Goal: Check status: Check status

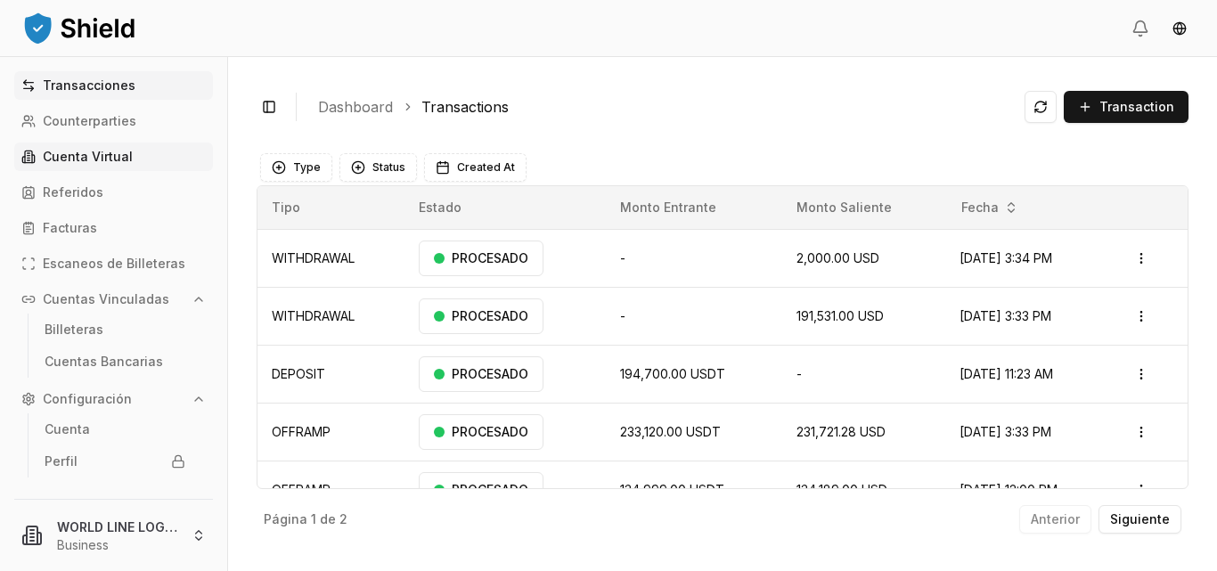
click at [109, 151] on p "Cuenta Virtual" at bounding box center [88, 157] width 90 height 12
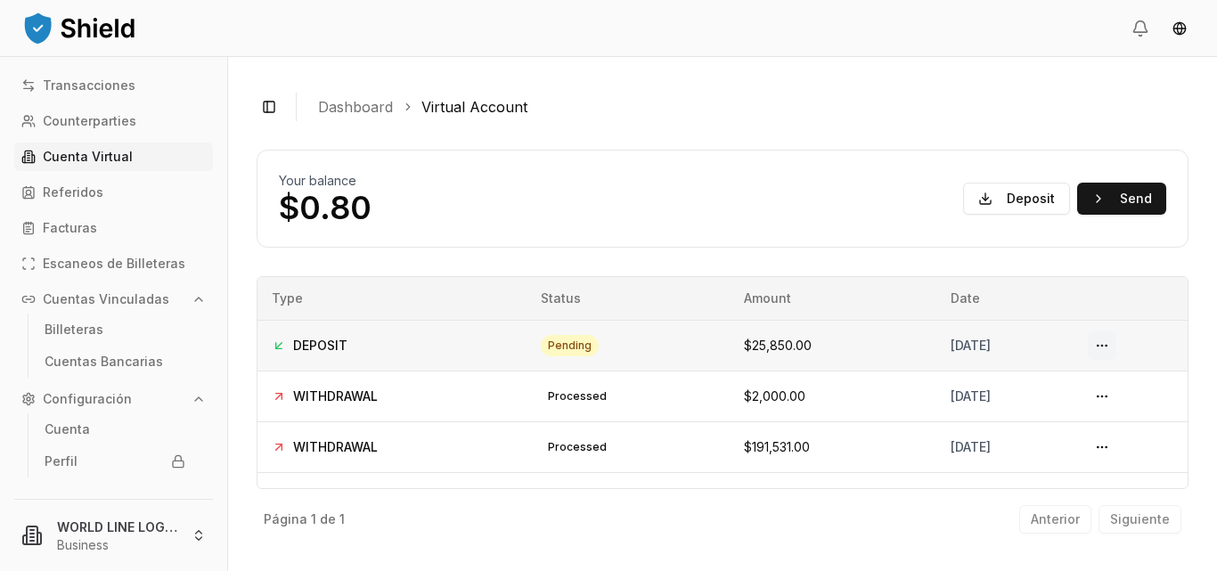
click at [1098, 344] on button at bounding box center [1101, 345] width 28 height 28
click at [91, 77] on link "Transacciones" at bounding box center [113, 85] width 199 height 28
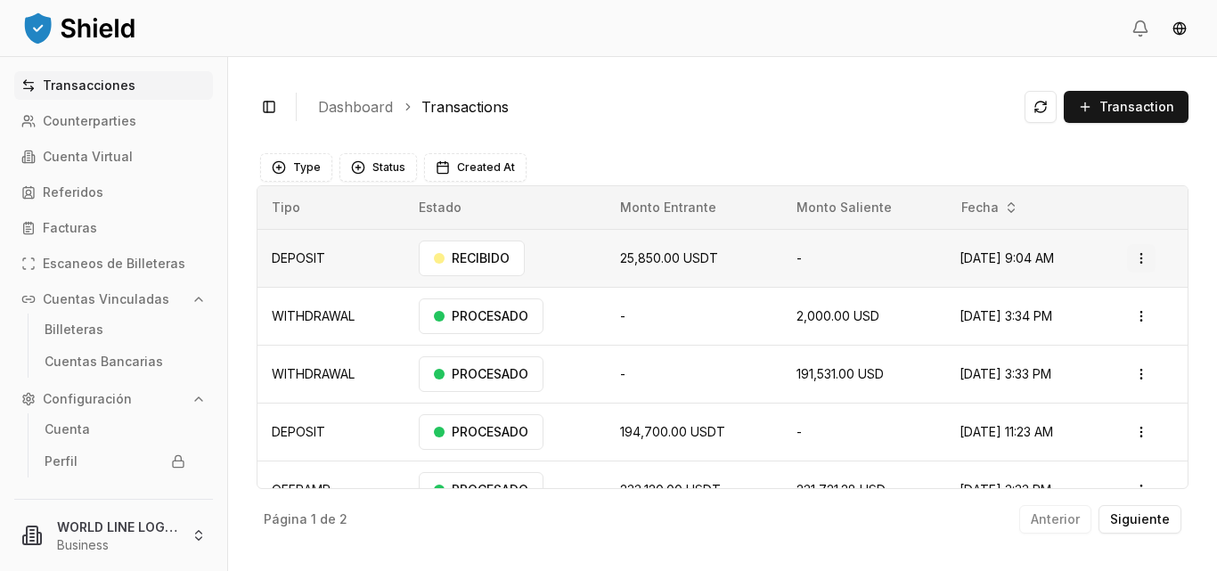
click at [1137, 260] on html "Transacciones Counterparties Cuenta Virtual Referidos Facturas Escaneos de Bill…" at bounding box center [608, 285] width 1217 height 571
click at [1095, 328] on p "Ver Detalles" at bounding box center [1104, 328] width 65 height 11
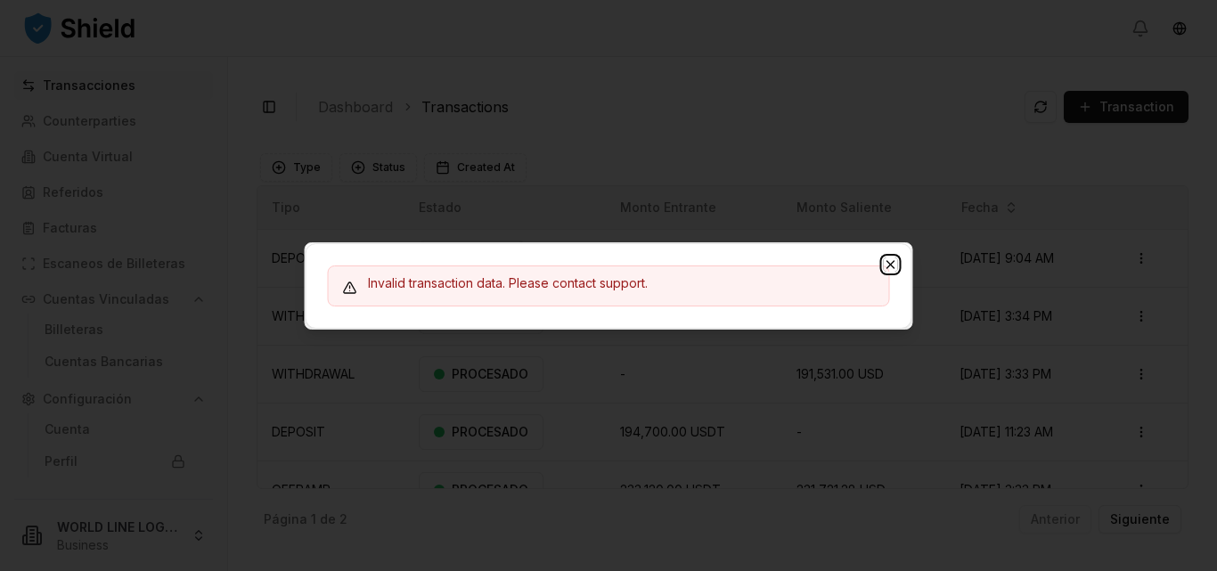
click at [892, 260] on icon "button" at bounding box center [890, 264] width 14 height 14
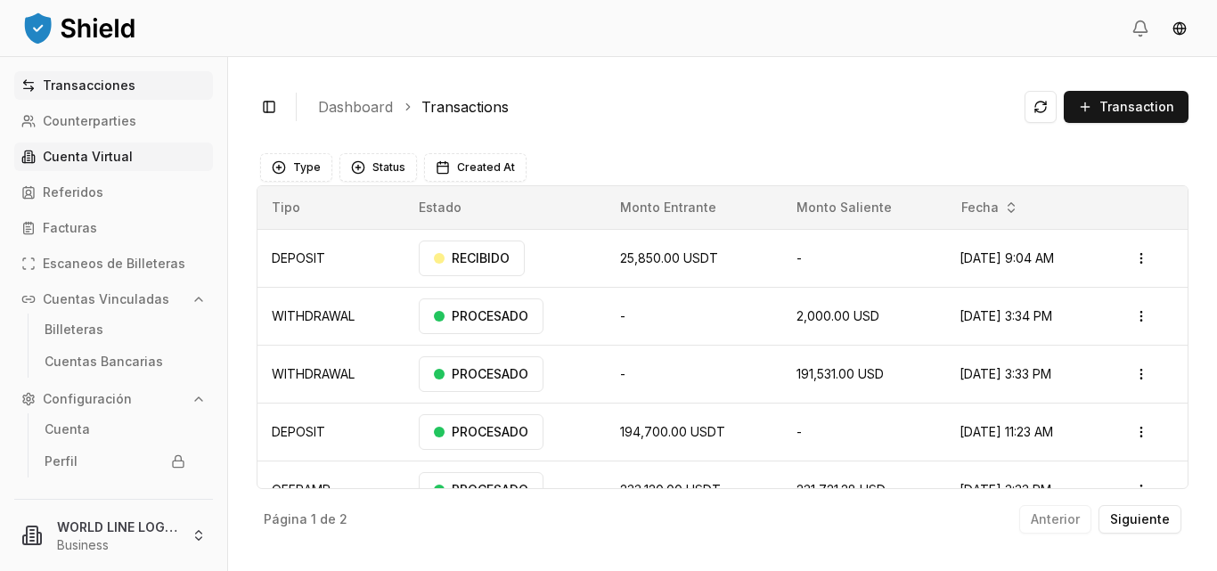
click at [104, 161] on p "Cuenta Virtual" at bounding box center [88, 157] width 90 height 12
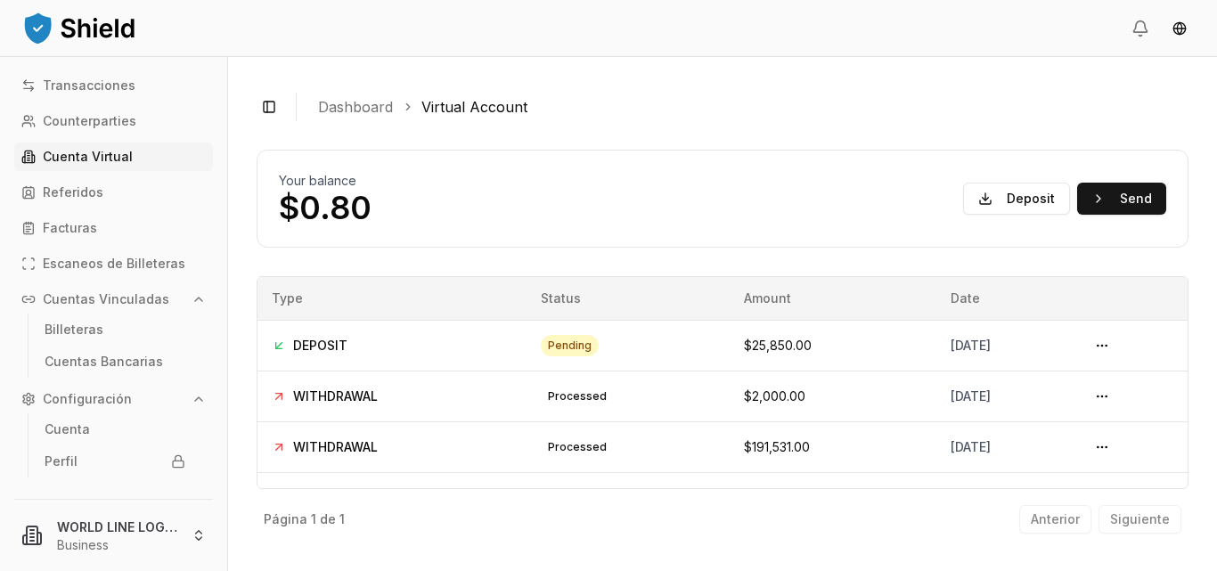
click at [104, 161] on p "Cuenta Virtual" at bounding box center [88, 157] width 90 height 12
click at [744, 340] on span "$25,850.00" at bounding box center [778, 345] width 68 height 15
click at [1055, 341] on div "[DATE]" at bounding box center [1004, 346] width 109 height 18
click at [79, 86] on p "Transacciones" at bounding box center [89, 85] width 93 height 12
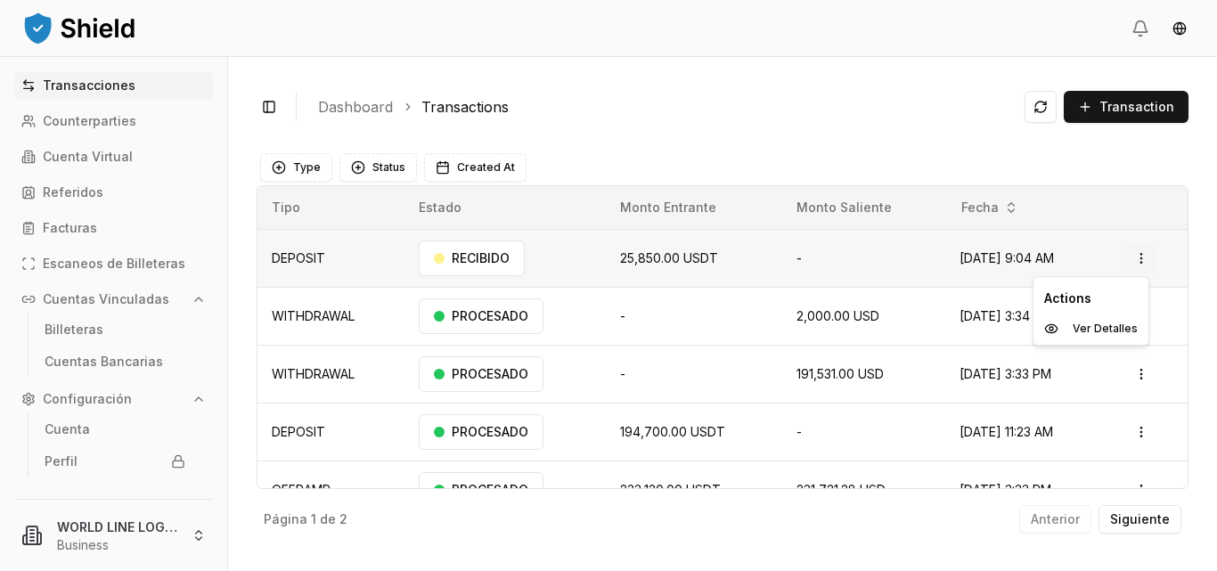
click at [1127, 260] on html "Transacciones Counterparties Cuenta Virtual Referidos Facturas Escaneos de Bill…" at bounding box center [608, 285] width 1217 height 571
click at [1089, 329] on p "Ver Detalles" at bounding box center [1104, 328] width 65 height 11
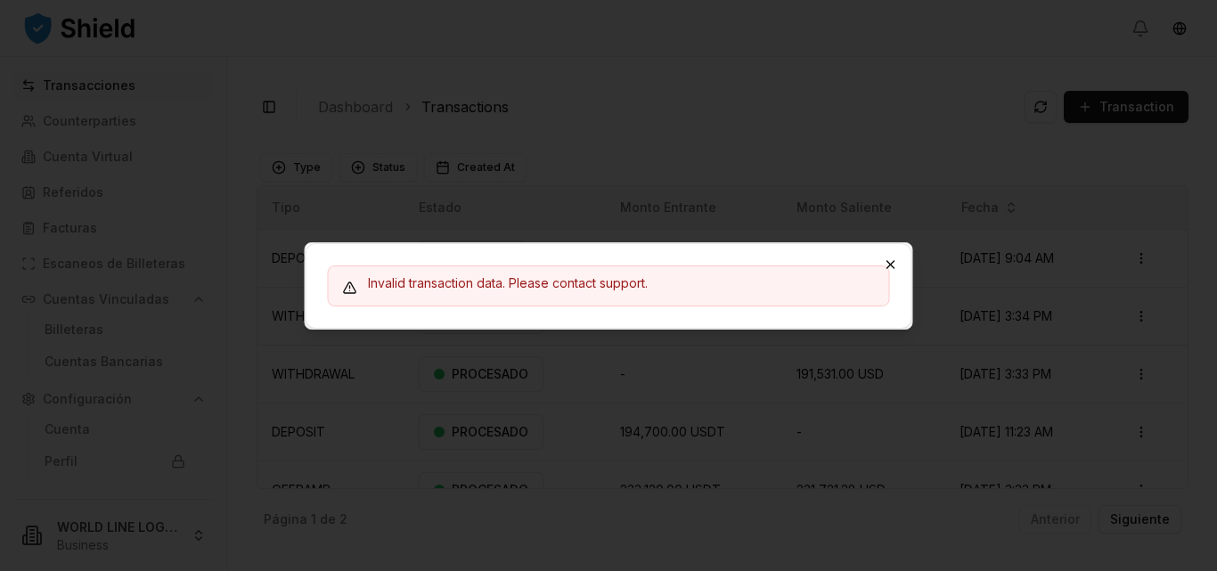
click at [892, 263] on icon "button" at bounding box center [890, 264] width 14 height 14
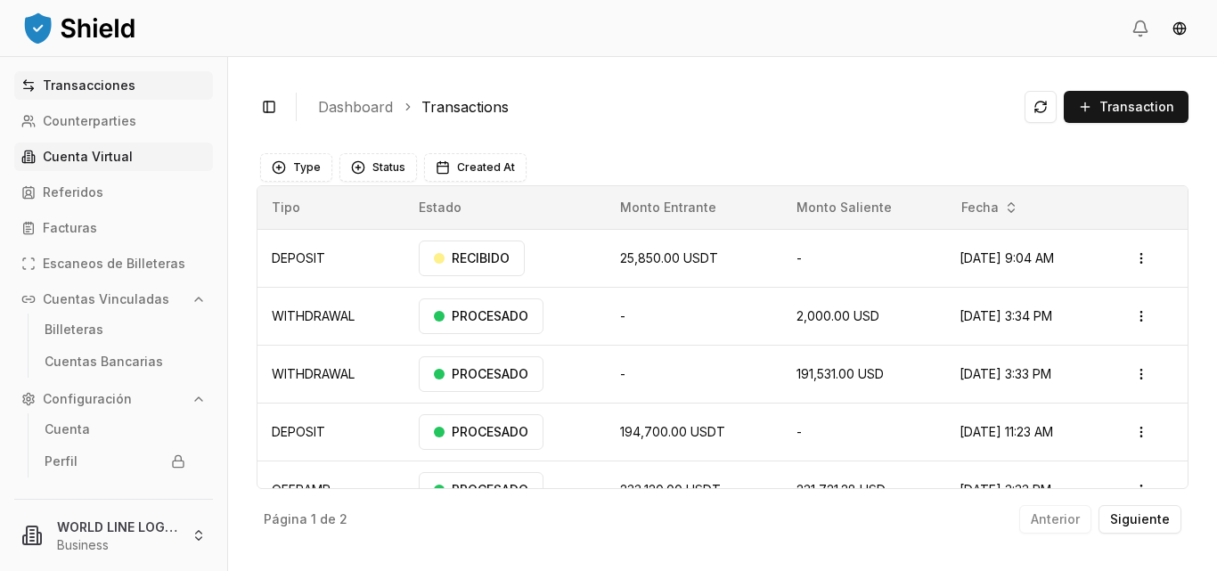
click at [77, 160] on p "Cuenta Virtual" at bounding box center [88, 157] width 90 height 12
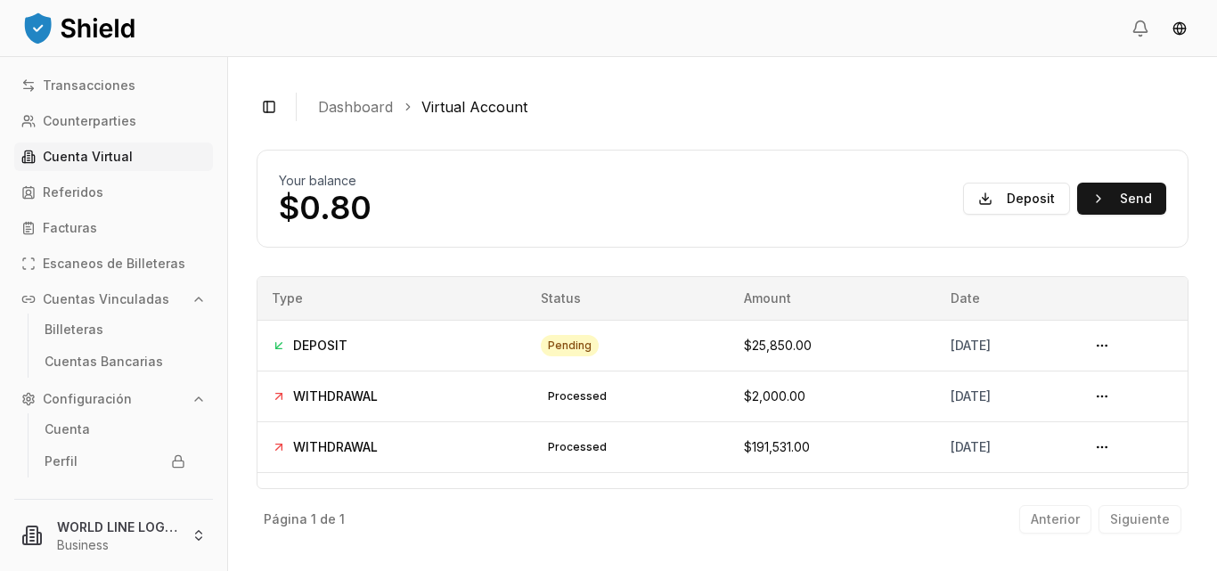
click at [111, 208] on div "Transacciones Counterparties Cuenta Virtual Referidos Facturas Escaneos de Bill…" at bounding box center [113, 274] width 227 height 406
click at [744, 348] on span "$25,850.00" at bounding box center [778, 345] width 68 height 15
click at [1100, 343] on button at bounding box center [1101, 345] width 28 height 28
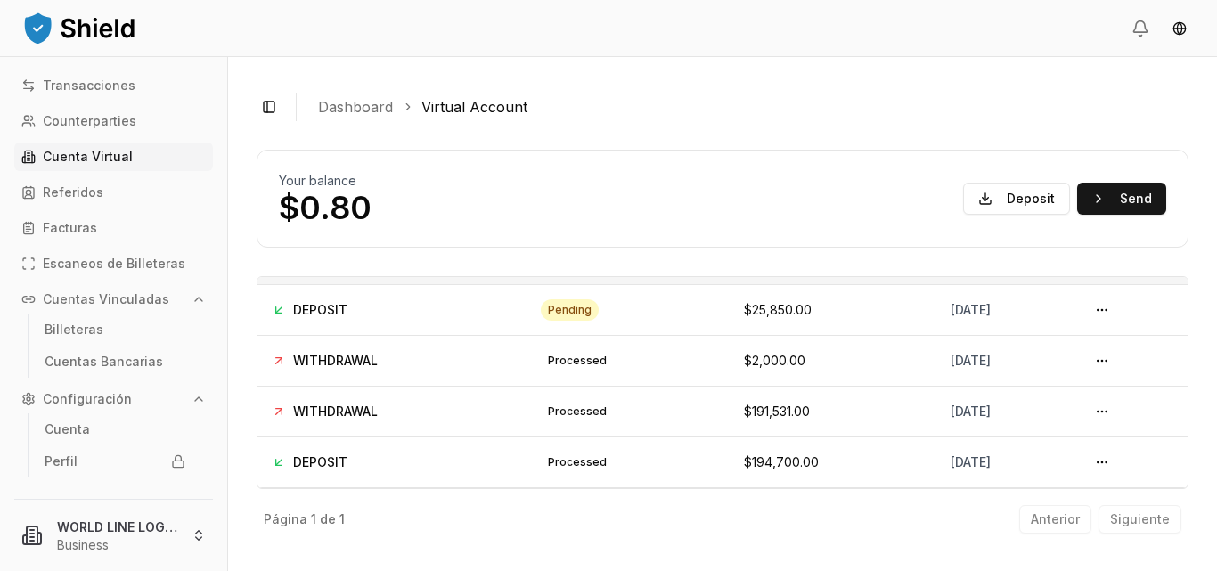
click at [1203, 468] on div "Toggle Sidebar Dashboard Virtual Account Your balance $0.80 Deposit Send DEPOSI…" at bounding box center [722, 314] width 989 height 514
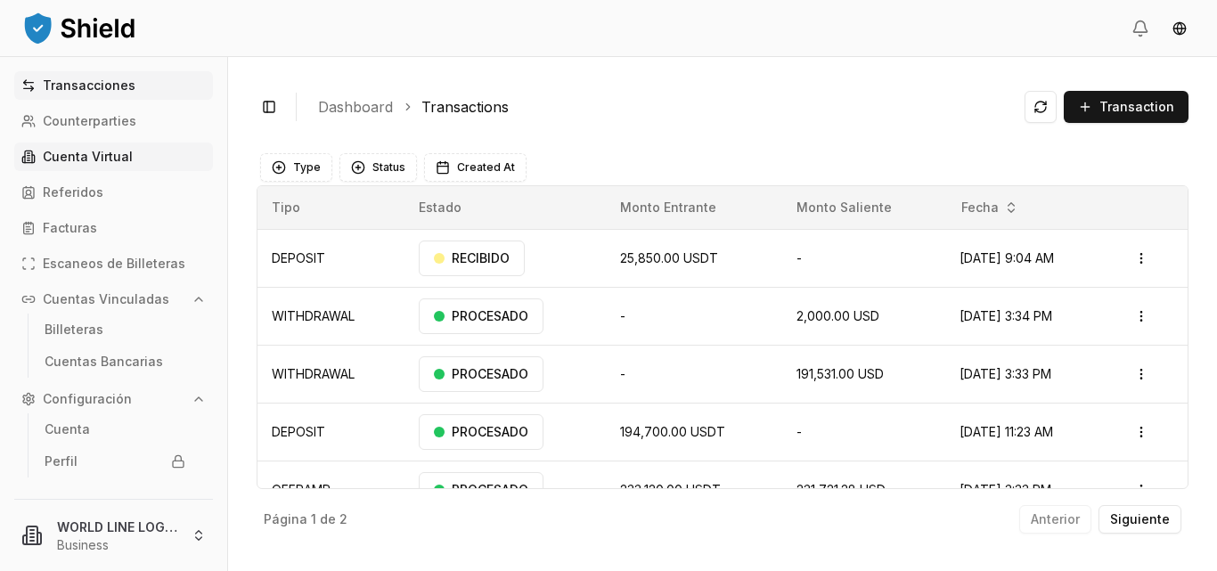
click at [110, 152] on p "Cuenta Virtual" at bounding box center [88, 157] width 90 height 12
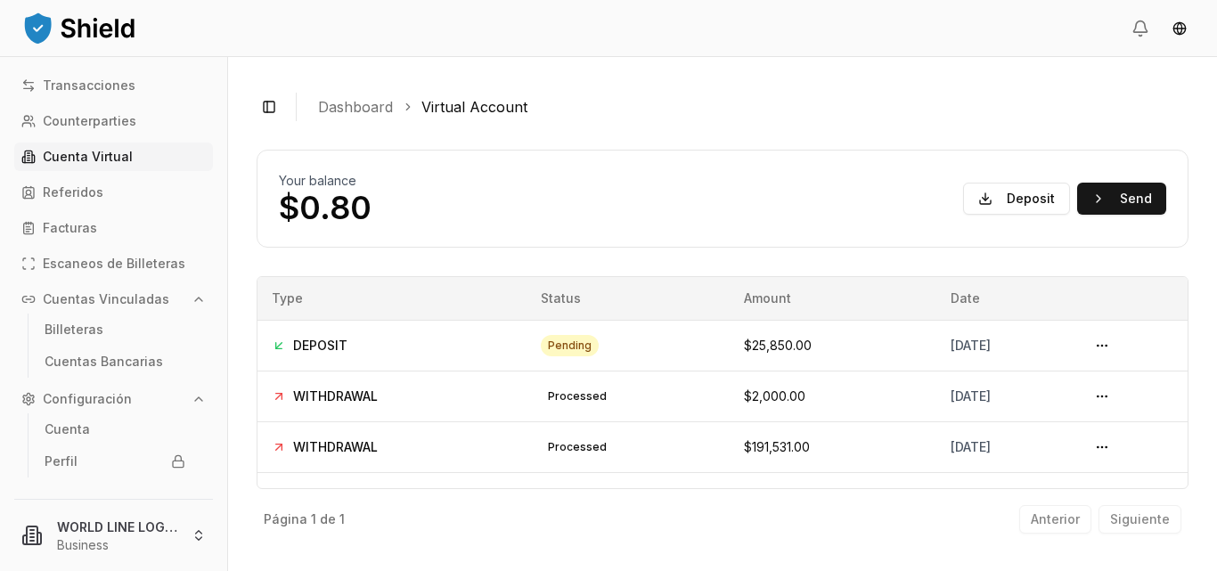
click at [988, 76] on div "Toggle Sidebar Dashboard Virtual Account Your balance $0.80 Deposit Send DEPOSI…" at bounding box center [722, 314] width 989 height 514
click at [115, 86] on p "Transacciones" at bounding box center [89, 85] width 93 height 12
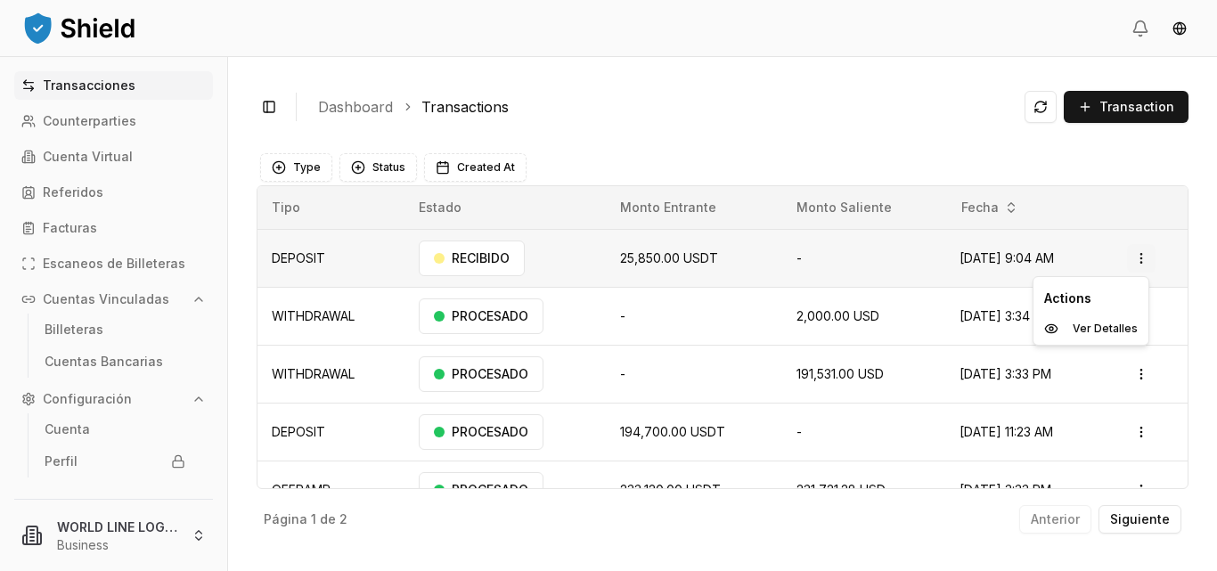
click at [1132, 256] on html "Transacciones Counterparties Cuenta Virtual Referidos Facturas Escaneos de Bill…" at bounding box center [608, 285] width 1217 height 571
click at [936, 114] on html "Transacciones Counterparties Cuenta Virtual Referidos Facturas Escaneos de Bill…" at bounding box center [608, 285] width 1217 height 571
click at [671, 259] on span "25,850.00 USDT" at bounding box center [669, 257] width 98 height 15
click at [82, 158] on p "Cuenta Virtual" at bounding box center [88, 157] width 90 height 12
click at [74, 155] on p "Cuenta Virtual" at bounding box center [88, 157] width 90 height 12
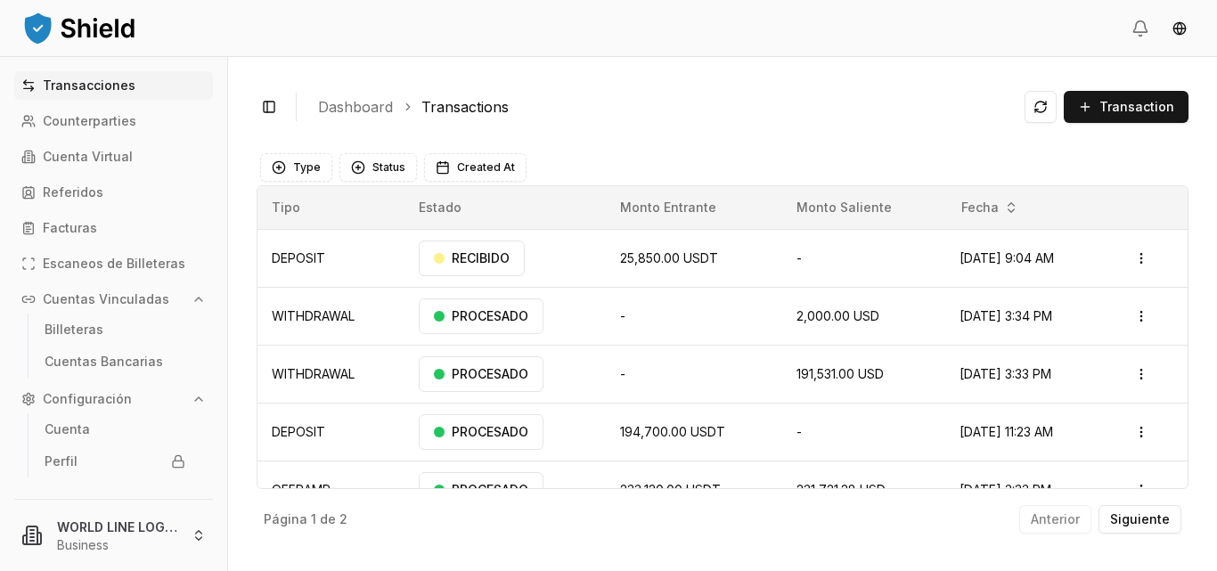
click at [853, 163] on div "Type Status Created At" at bounding box center [722, 167] width 924 height 28
drag, startPoint x: 853, startPoint y: 163, endPoint x: 788, endPoint y: 140, distance: 69.0
click at [788, 140] on div "Toggle Sidebar Dashboard Transactions Transaction DEPOSIT 25,850.00 USDT N/A N/…" at bounding box center [722, 314] width 989 height 514
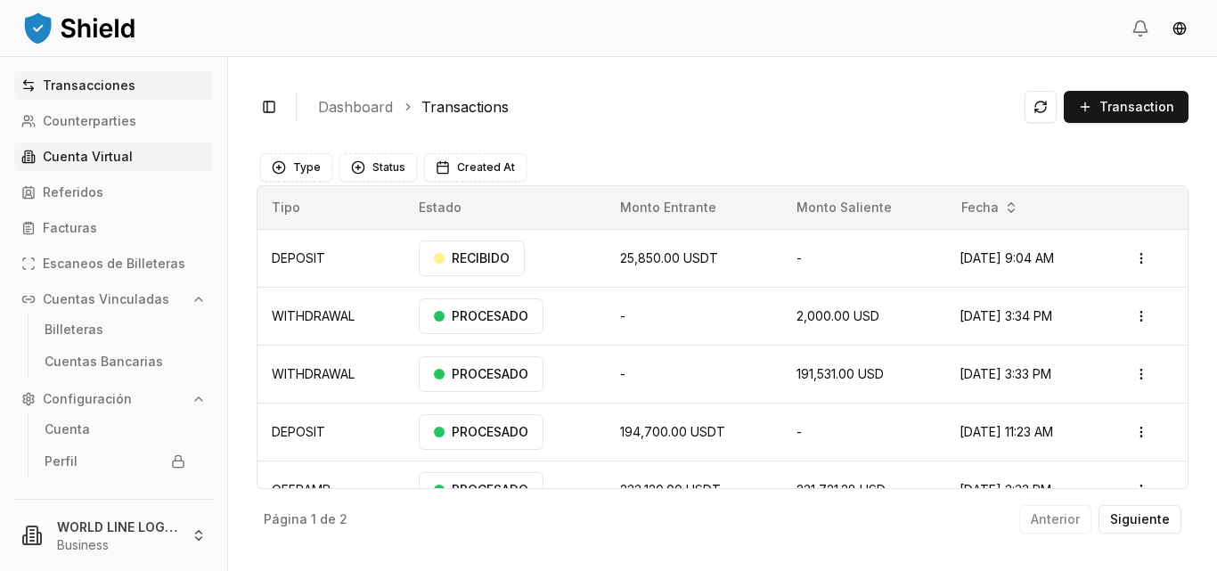
click at [81, 162] on p "Cuenta Virtual" at bounding box center [88, 157] width 90 height 12
